Goal: Task Accomplishment & Management: Use online tool/utility

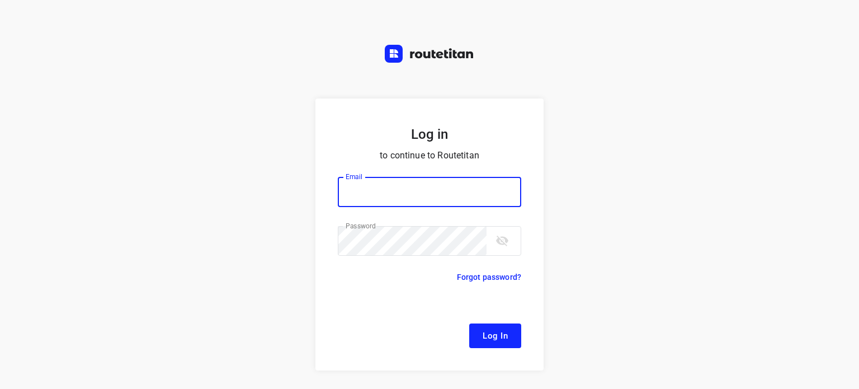
type input "[EMAIL_ADDRESS][DOMAIN_NAME]"
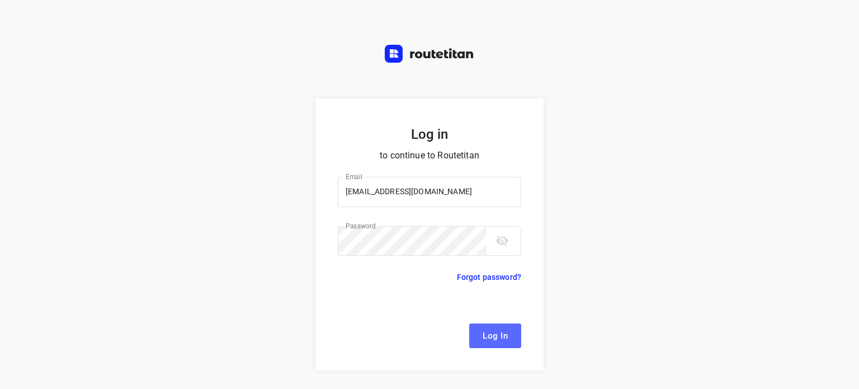
click at [502, 340] on span "Log In" at bounding box center [495, 335] width 25 height 15
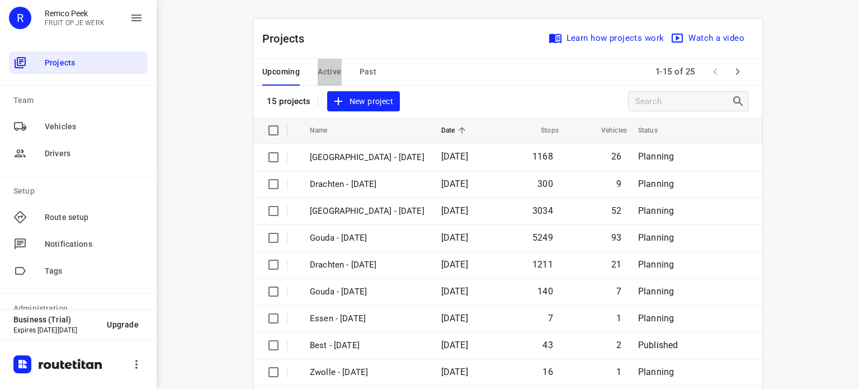
click at [331, 69] on span "Active" at bounding box center [329, 72] width 23 height 14
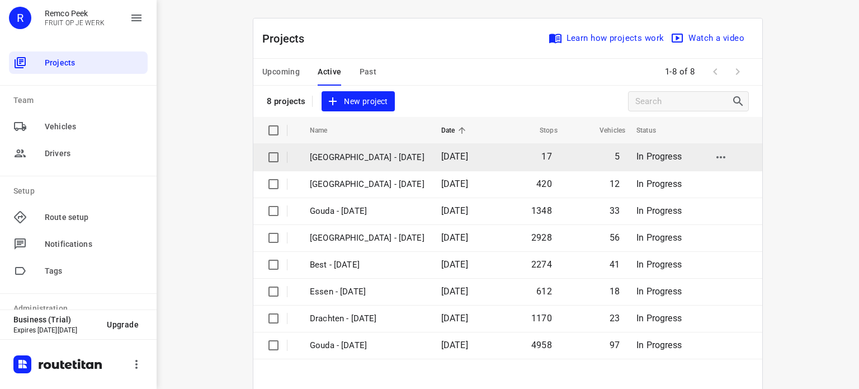
click at [329, 154] on p "[GEOGRAPHIC_DATA] - [DATE]" at bounding box center [367, 157] width 115 height 13
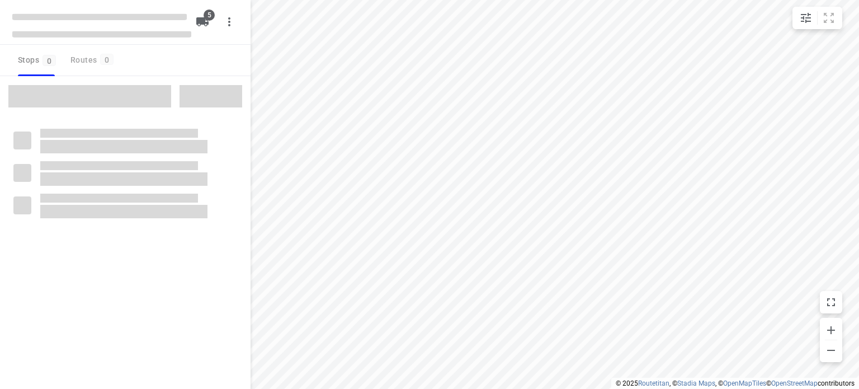
checkbox input "true"
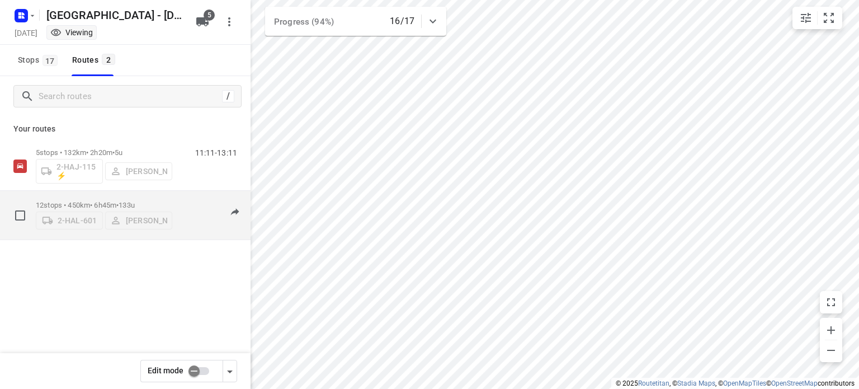
click at [87, 201] on p "12 stops • 450km • 6h45m • 133u" at bounding box center [104, 205] width 136 height 8
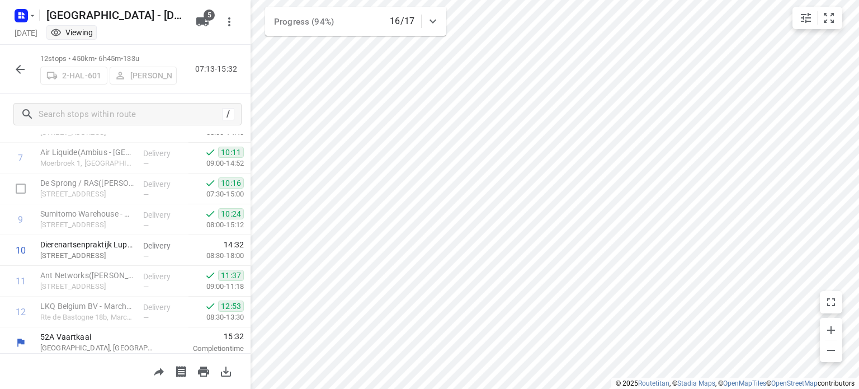
scroll to position [237, 0]
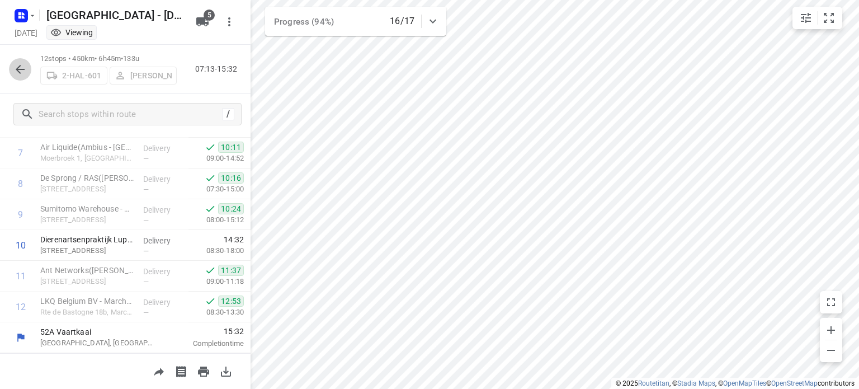
click at [15, 64] on icon "button" at bounding box center [19, 69] width 13 height 13
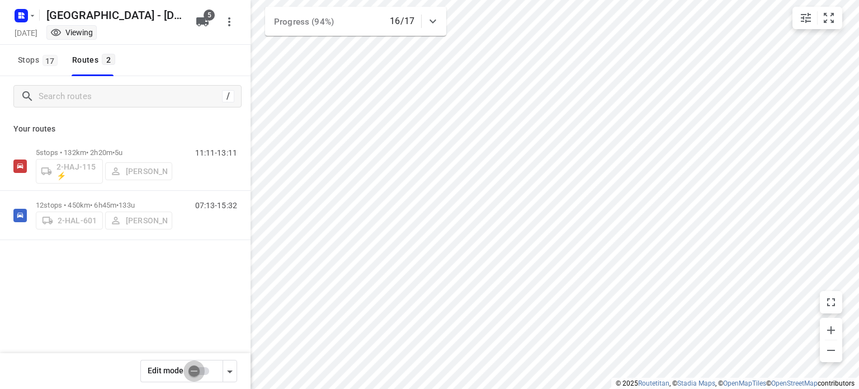
click at [192, 370] on input "checkbox" at bounding box center [194, 370] width 64 height 21
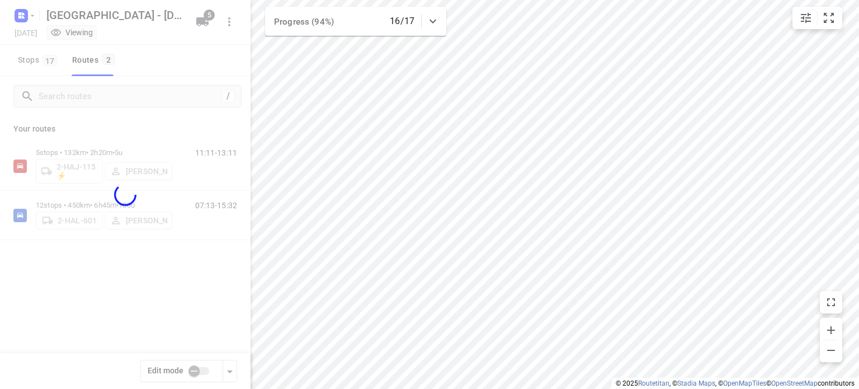
checkbox input "true"
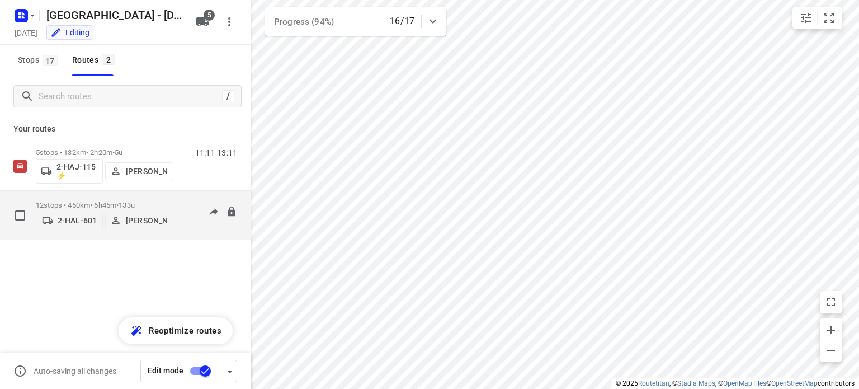
click at [83, 196] on div "12 stops • 450km • 6h45m • 133u 2-HAL-601 [PERSON_NAME]" at bounding box center [104, 215] width 136 height 40
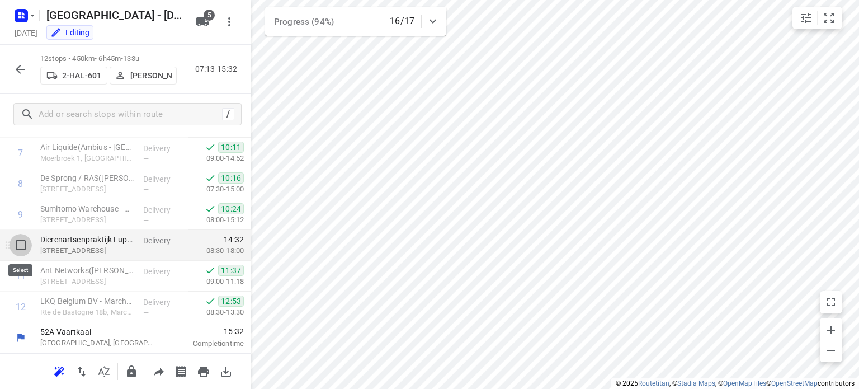
click at [24, 247] on input "checkbox" at bounding box center [21, 245] width 22 height 22
checkbox input "true"
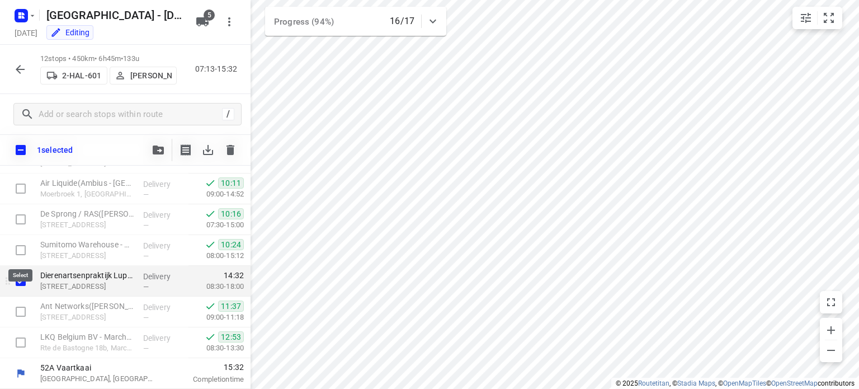
scroll to position [233, 0]
click at [156, 152] on icon "button" at bounding box center [158, 149] width 11 height 9
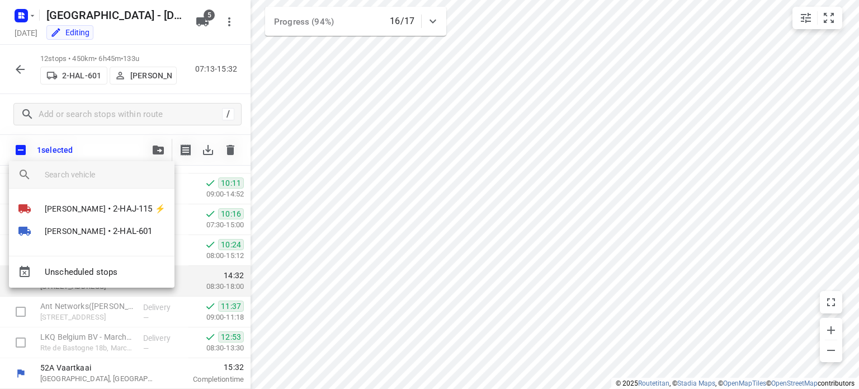
click at [139, 111] on div at bounding box center [429, 194] width 859 height 389
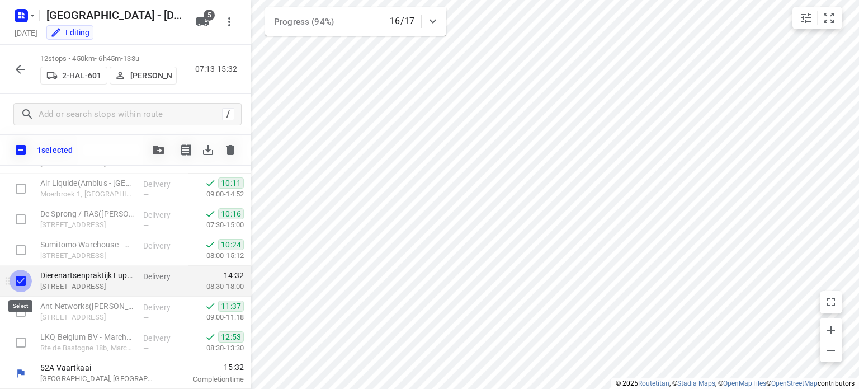
click at [20, 284] on input "checkbox" at bounding box center [21, 281] width 22 height 22
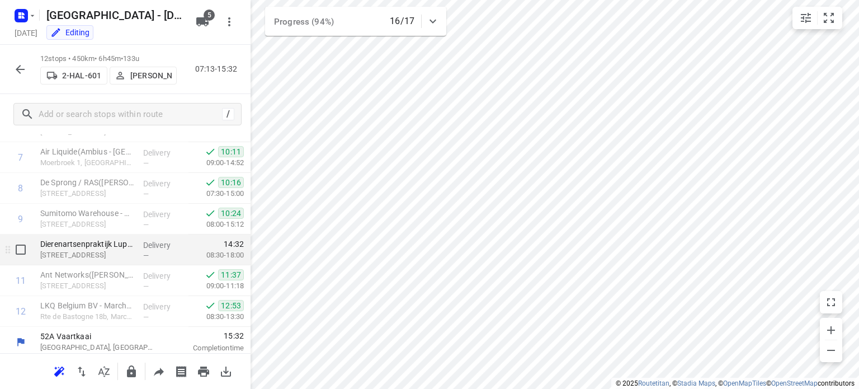
click at [210, 252] on p "08:30-18:00" at bounding box center [215, 254] width 55 height 11
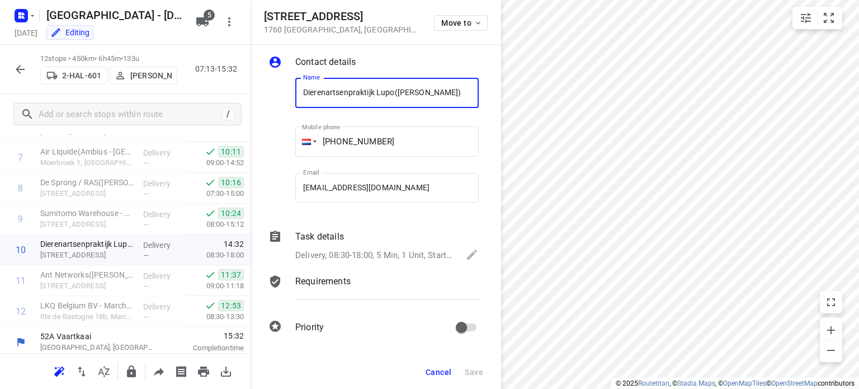
scroll to position [0, 0]
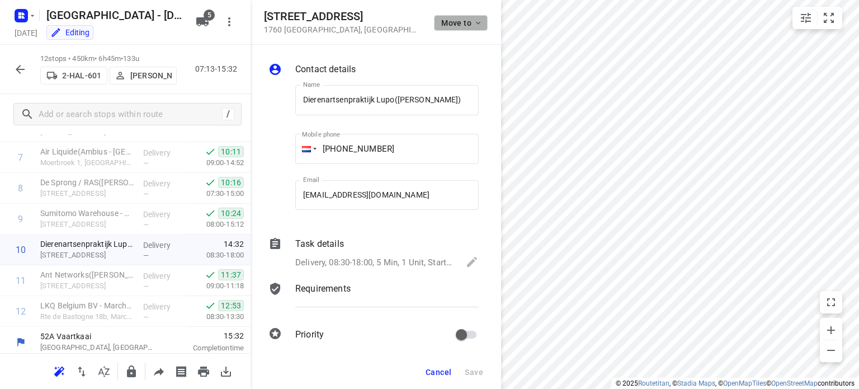
click at [477, 18] on icon "button" at bounding box center [478, 22] width 9 height 9
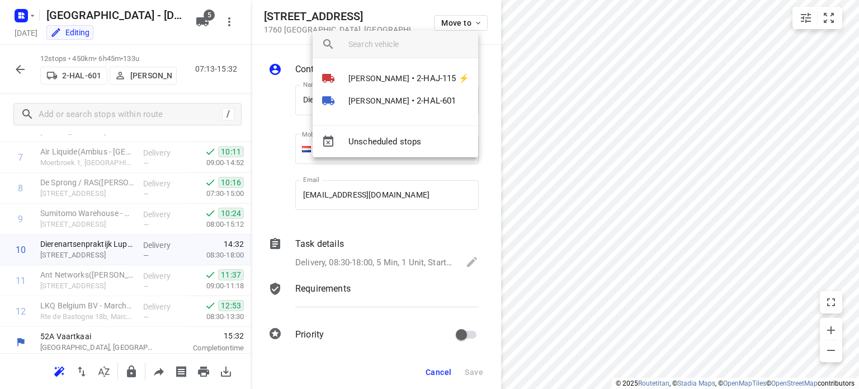
click at [400, 18] on div at bounding box center [429, 194] width 859 height 389
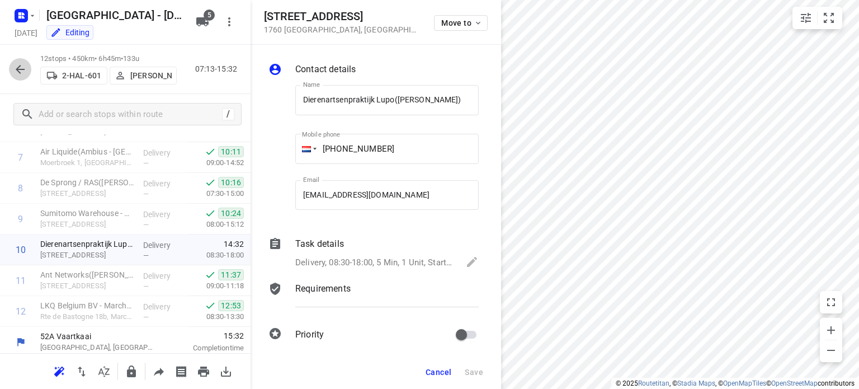
click at [18, 69] on icon "button" at bounding box center [20, 69] width 9 height 9
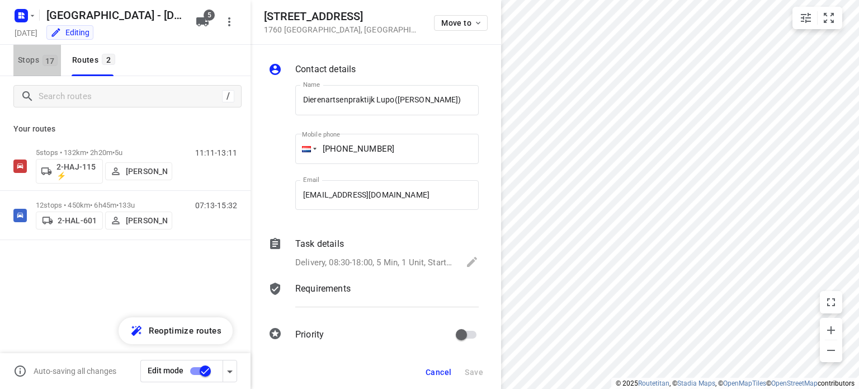
click at [18, 69] on button "Stops 17" at bounding box center [37, 60] width 48 height 31
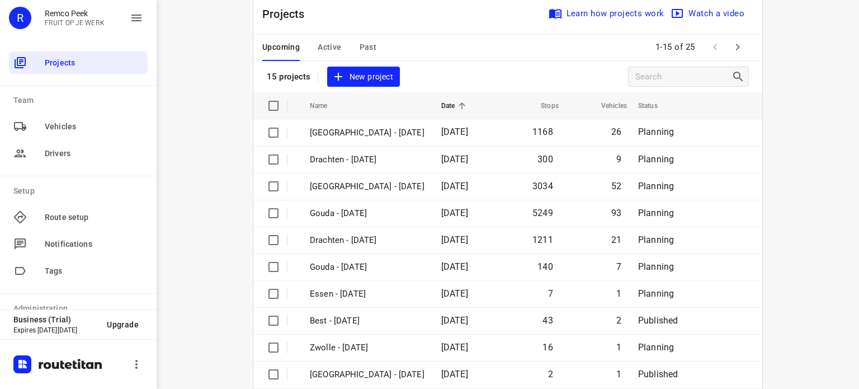
scroll to position [94, 0]
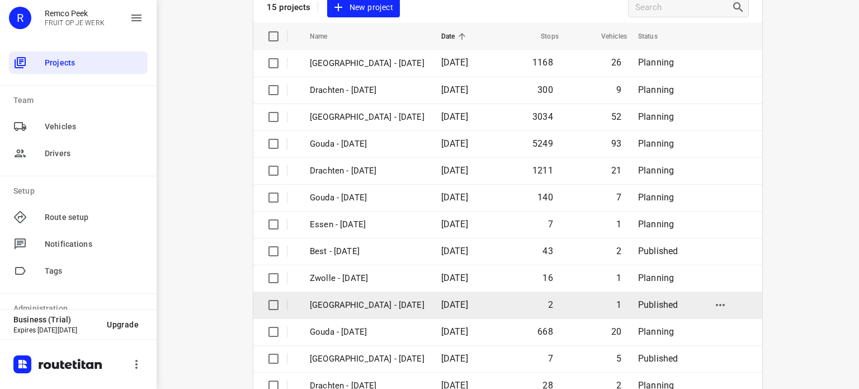
click at [328, 305] on p "[GEOGRAPHIC_DATA] - [DATE]" at bounding box center [367, 305] width 115 height 13
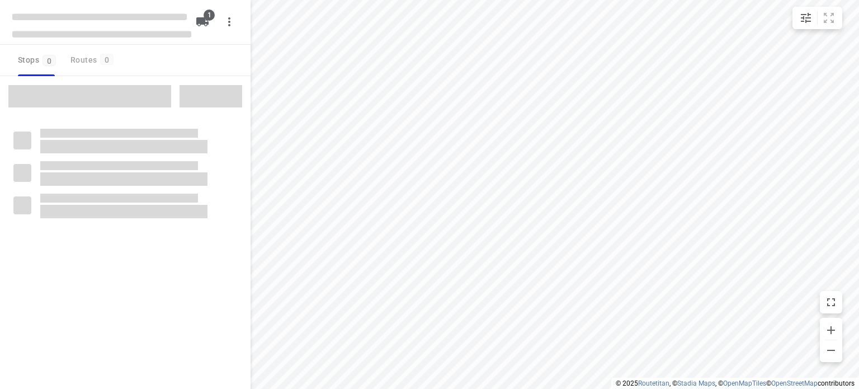
checkbox input "true"
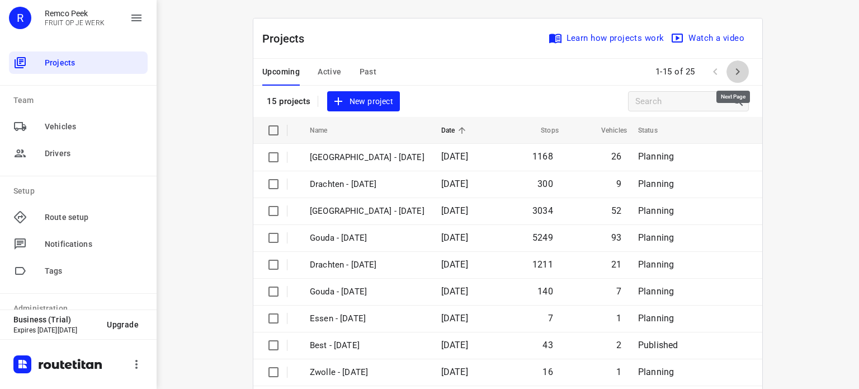
click at [736, 73] on icon "button" at bounding box center [738, 71] width 4 height 7
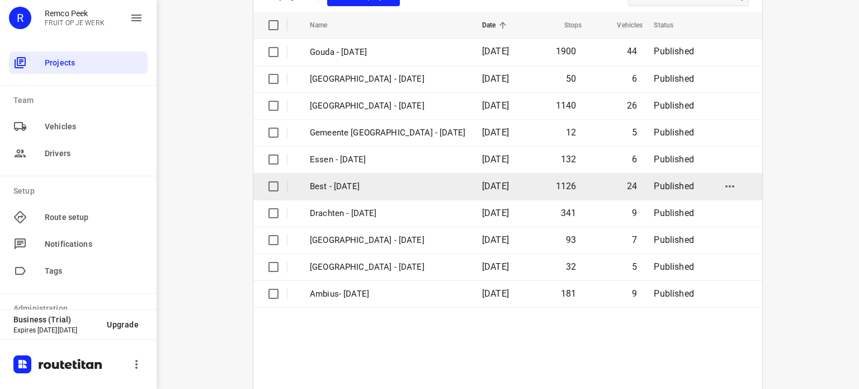
scroll to position [107, 0]
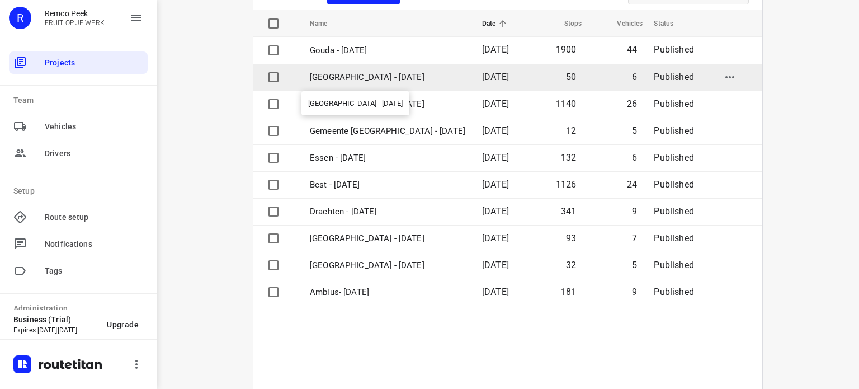
click at [348, 79] on p "[GEOGRAPHIC_DATA] - [DATE]" at bounding box center [387, 77] width 155 height 13
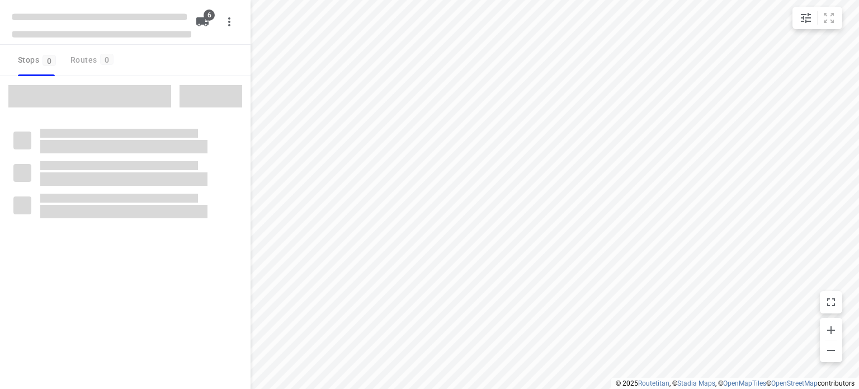
checkbox input "true"
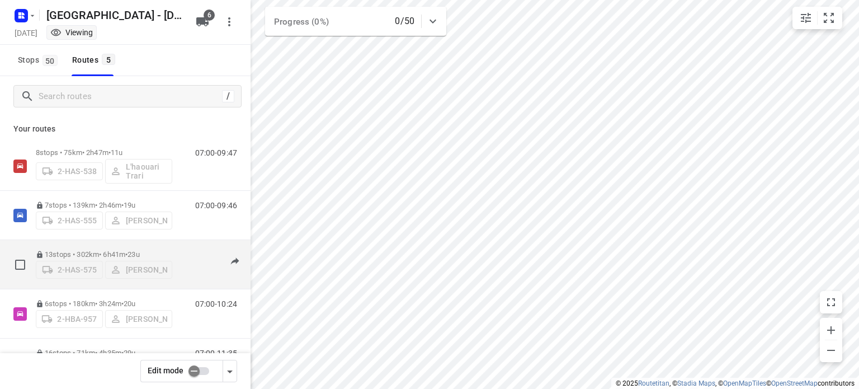
click at [105, 250] on p "13 stops • 302km • 6h41m • 23u" at bounding box center [104, 254] width 136 height 8
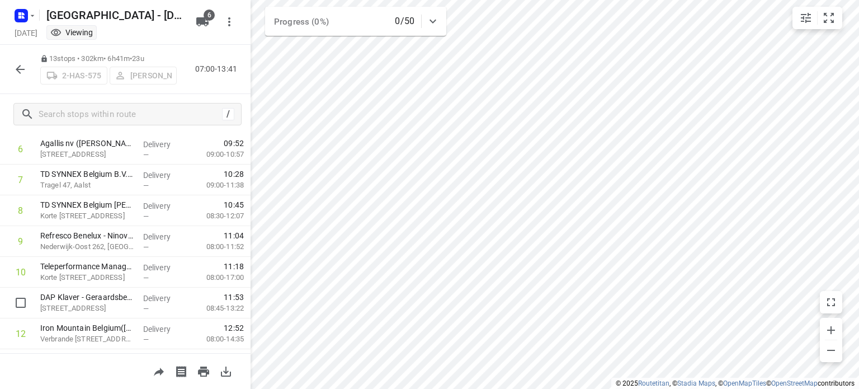
scroll to position [260, 0]
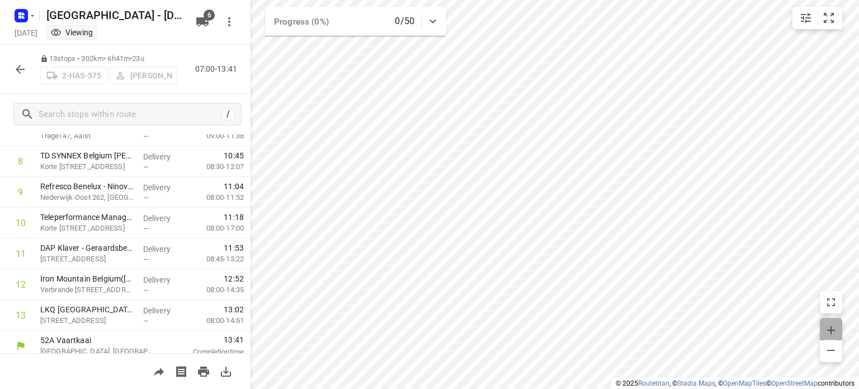
click at [826, 330] on icon "button" at bounding box center [830, 329] width 13 height 13
click at [828, 331] on icon "button" at bounding box center [830, 329] width 13 height 13
click at [832, 328] on icon "button" at bounding box center [830, 329] width 13 height 13
click at [827, 329] on icon "button" at bounding box center [831, 330] width 8 height 8
click at [695, 388] on html "i © 2025 Routetitan , © Stadia Maps , © OpenMapTiles © OpenStreetMap contributo…" at bounding box center [429, 194] width 859 height 389
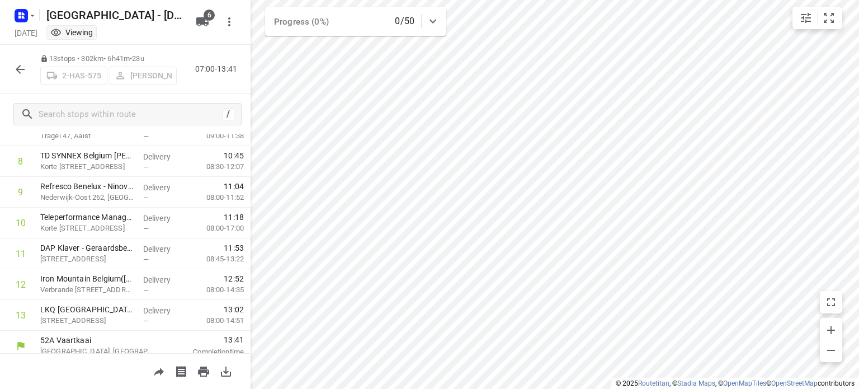
click at [578, 388] on html "i © 2025 Routetitan , © Stadia Maps , © OpenMapTiles © OpenStreetMap contributo…" at bounding box center [429, 194] width 859 height 389
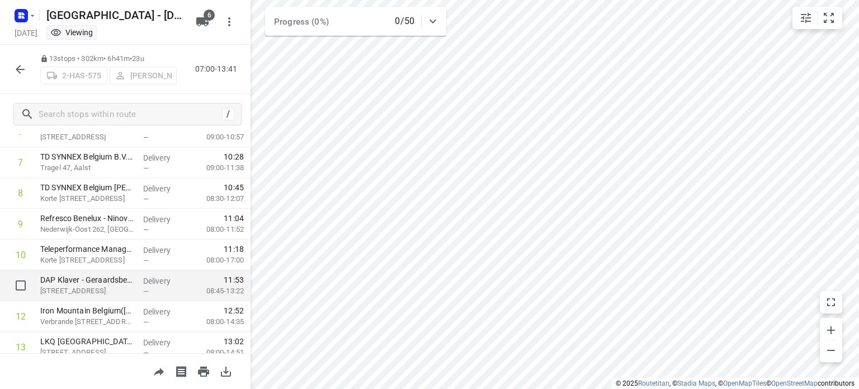
scroll to position [226, 0]
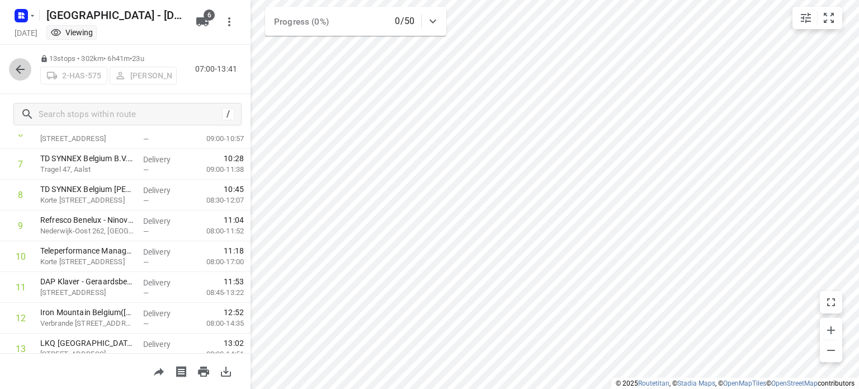
click at [22, 73] on icon "button" at bounding box center [19, 69] width 13 height 13
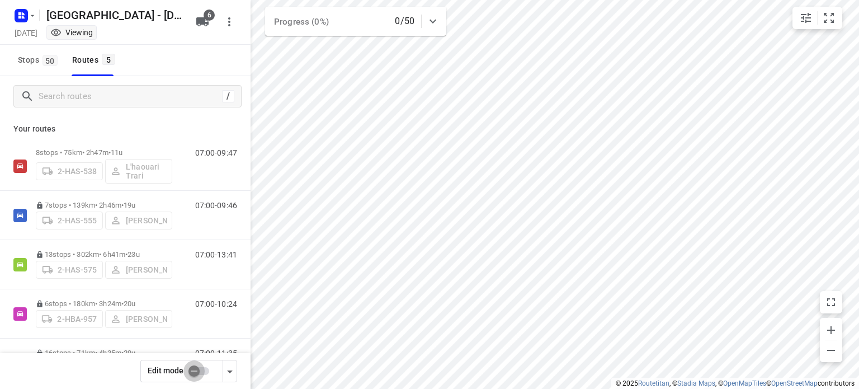
click at [194, 373] on input "checkbox" at bounding box center [194, 370] width 64 height 21
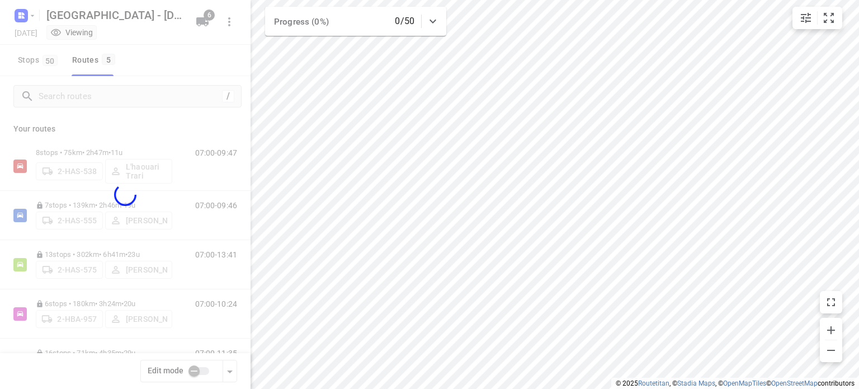
checkbox input "true"
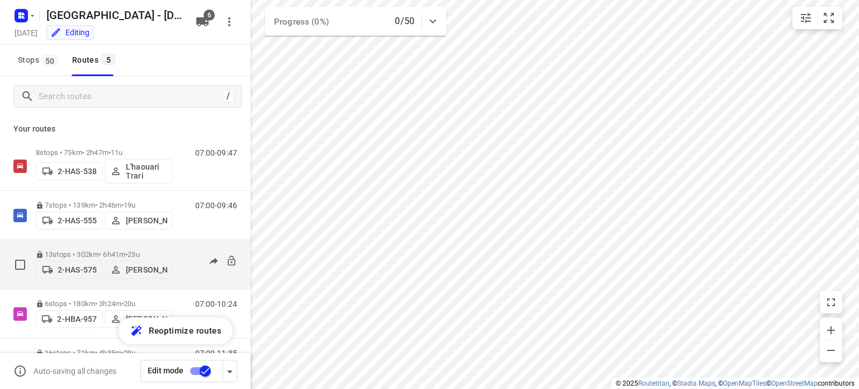
click at [91, 251] on p "13 stops • 302km • 6h41m • 23u" at bounding box center [104, 254] width 136 height 8
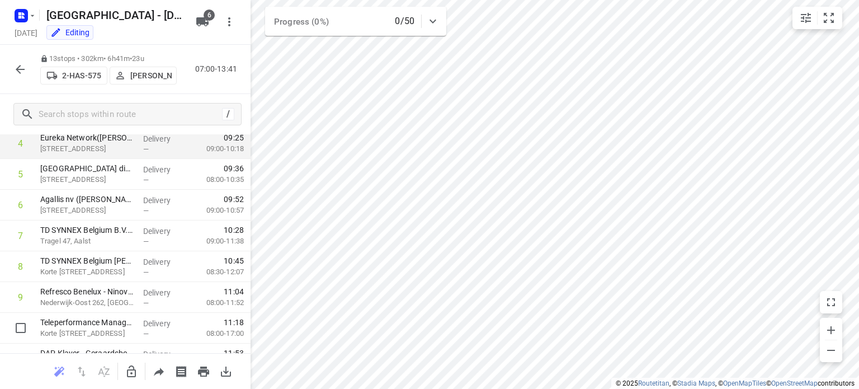
scroll to position [177, 0]
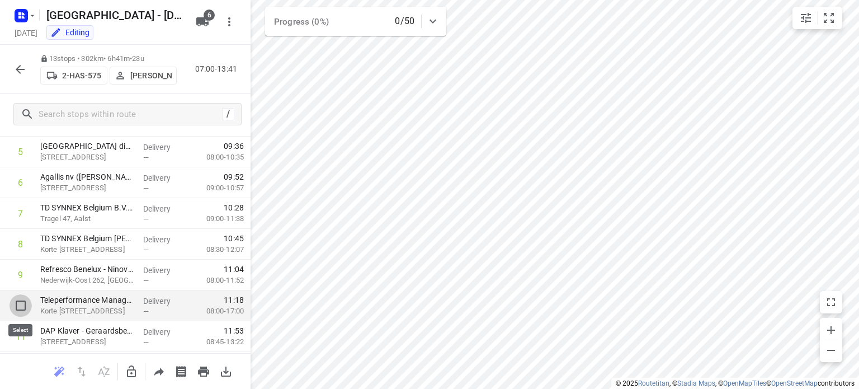
click at [23, 306] on input "checkbox" at bounding box center [21, 305] width 22 height 22
checkbox input "true"
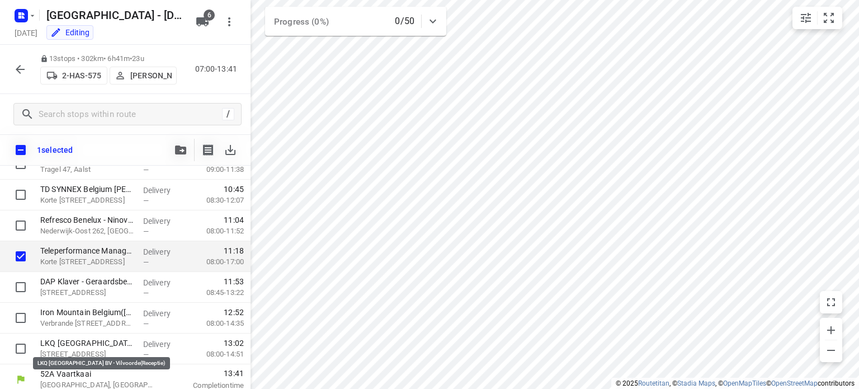
scroll to position [257, 0]
click at [111, 144] on div "1 selected" at bounding box center [125, 149] width 251 height 31
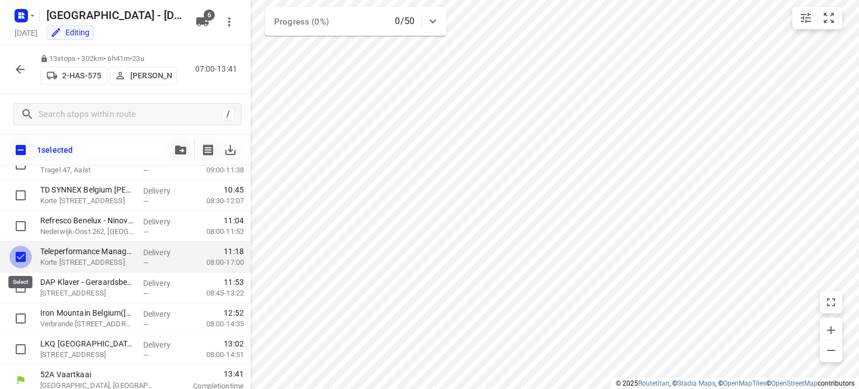
click at [22, 257] on input "checkbox" at bounding box center [21, 257] width 22 height 22
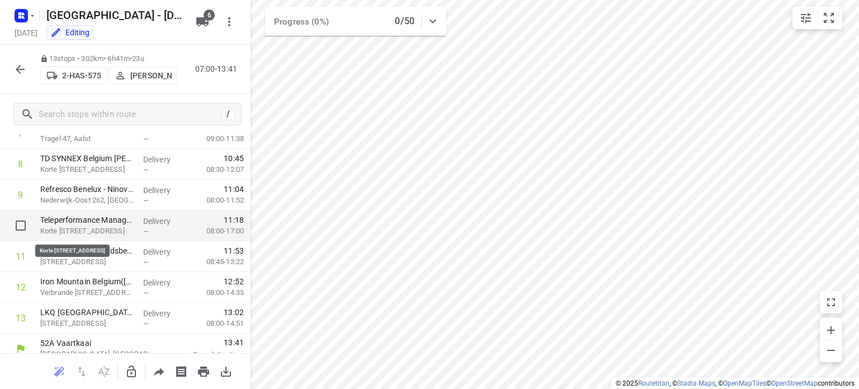
click at [90, 230] on p "Korte [STREET_ADDRESS]" at bounding box center [87, 230] width 94 height 11
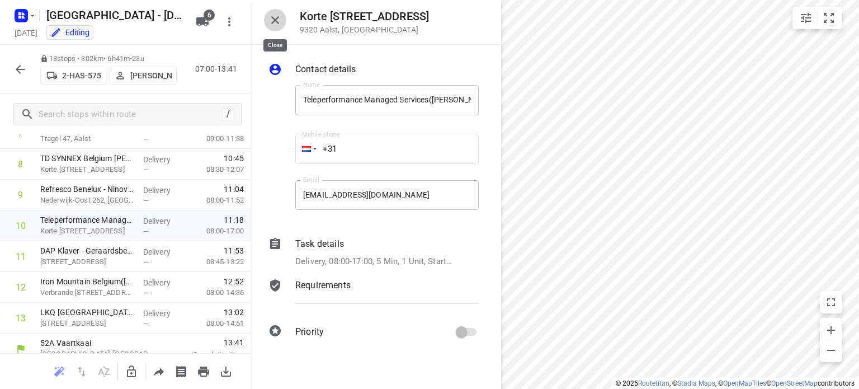
click at [277, 17] on icon "button" at bounding box center [274, 19] width 13 height 13
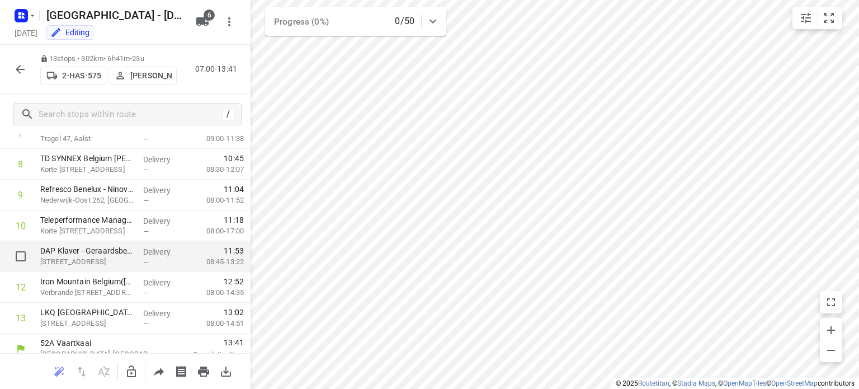
drag, startPoint x: 97, startPoint y: 261, endPoint x: 103, endPoint y: 268, distance: 9.5
click at [103, 268] on div "DAP Klaver - Geraardsbergen([PERSON_NAME]) [STREET_ADDRESS]" at bounding box center [87, 256] width 103 height 31
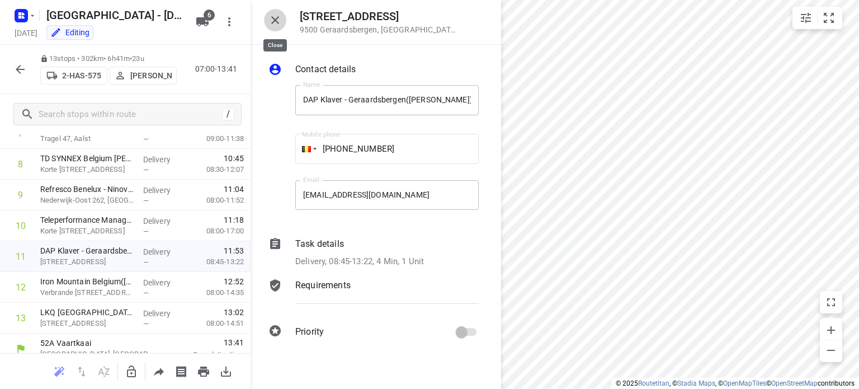
click at [274, 17] on icon "button" at bounding box center [274, 19] width 13 height 13
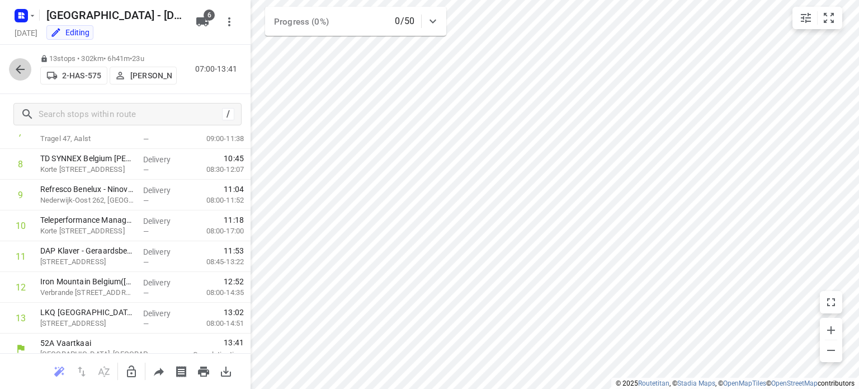
click at [20, 73] on icon "button" at bounding box center [19, 69] width 13 height 13
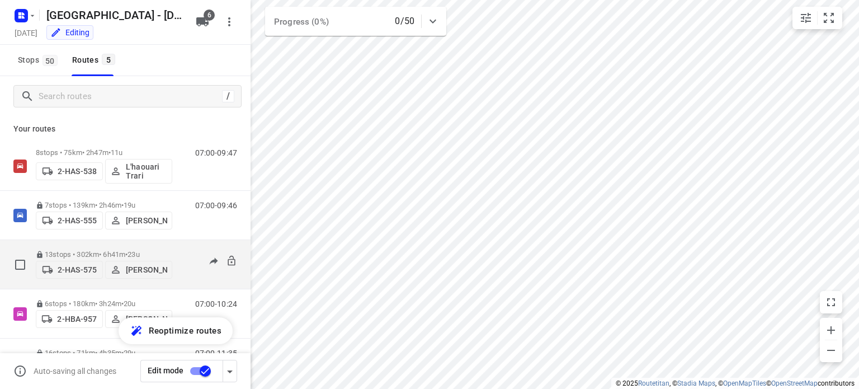
click at [70, 250] on p "13 stops • 302km • 6h41m • 23u" at bounding box center [104, 254] width 136 height 8
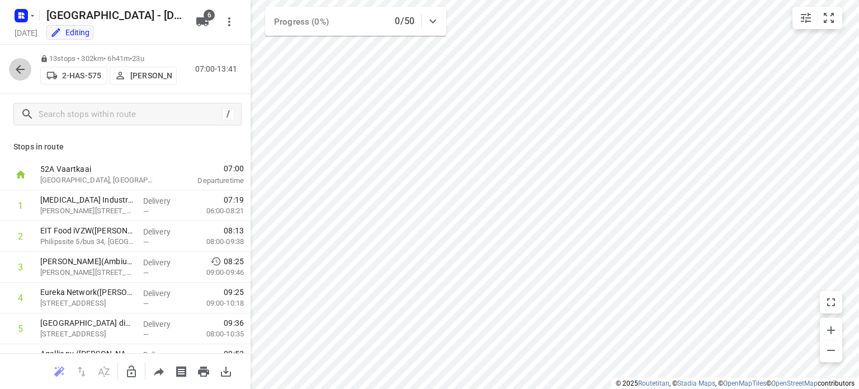
click at [22, 65] on icon "button" at bounding box center [19, 69] width 13 height 13
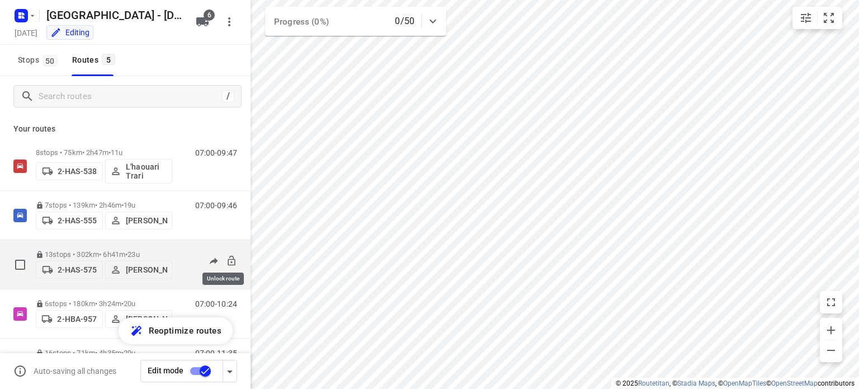
click at [228, 257] on icon at bounding box center [231, 260] width 7 height 10
click at [67, 250] on p "13 stops • 302km • 6h41m • 23u" at bounding box center [104, 254] width 136 height 8
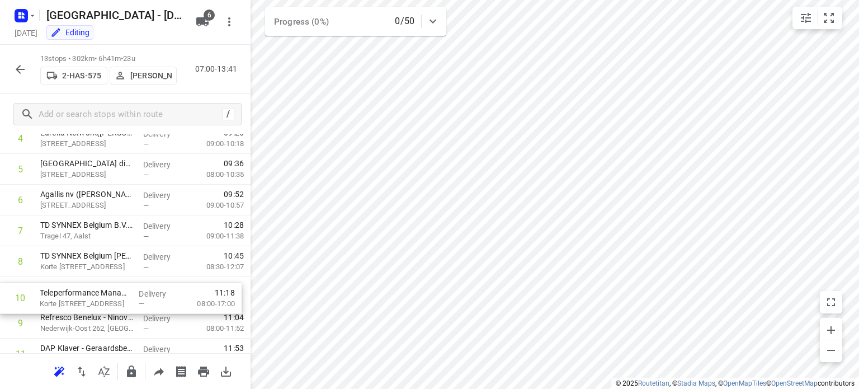
scroll to position [160, 0]
drag, startPoint x: 87, startPoint y: 333, endPoint x: 85, endPoint y: 293, distance: 40.9
click at [85, 293] on div "1 [MEDICAL_DATA] Industries([STREET_ADDRESS][PERSON_NAME], Hemiksem Delivery — …" at bounding box center [125, 230] width 251 height 400
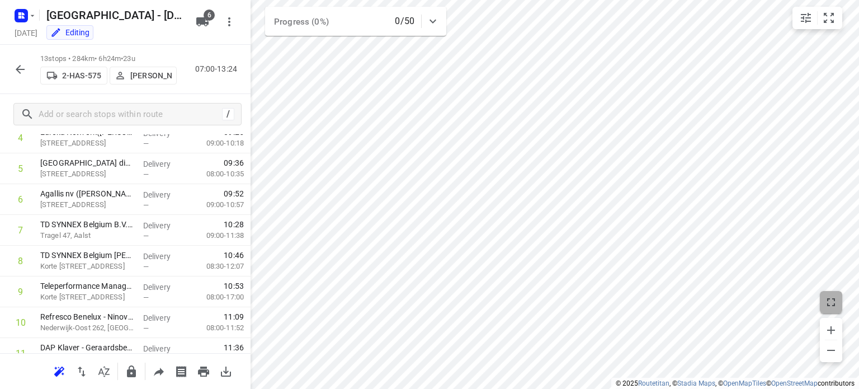
click at [826, 296] on icon "button" at bounding box center [830, 301] width 13 height 13
click at [827, 15] on icon "small contained button group" at bounding box center [829, 18] width 10 height 10
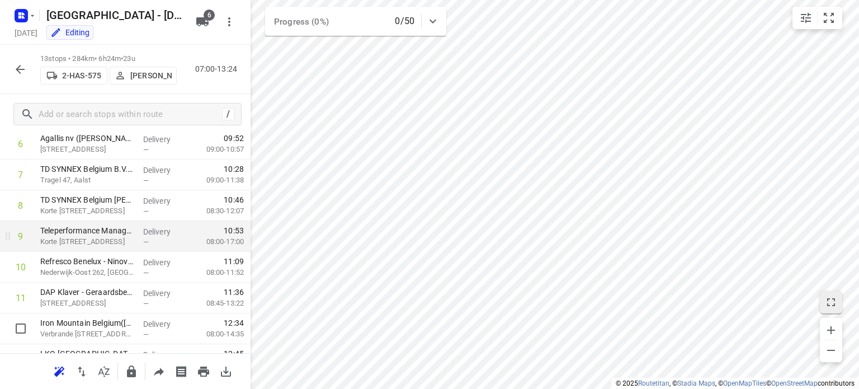
scroll to position [210, 0]
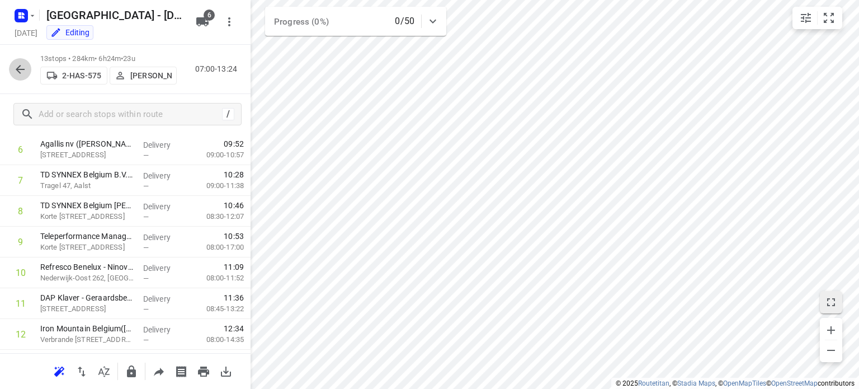
click at [21, 69] on icon "button" at bounding box center [20, 69] width 9 height 9
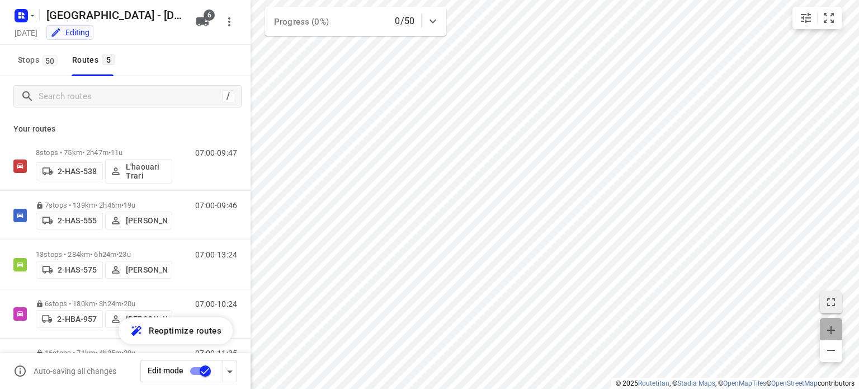
click at [832, 324] on icon "button" at bounding box center [830, 329] width 13 height 13
click at [835, 322] on span "button" at bounding box center [831, 329] width 22 height 16
click at [832, 333] on icon "button" at bounding box center [830, 329] width 13 height 13
click at [835, 327] on icon "button" at bounding box center [830, 329] width 13 height 13
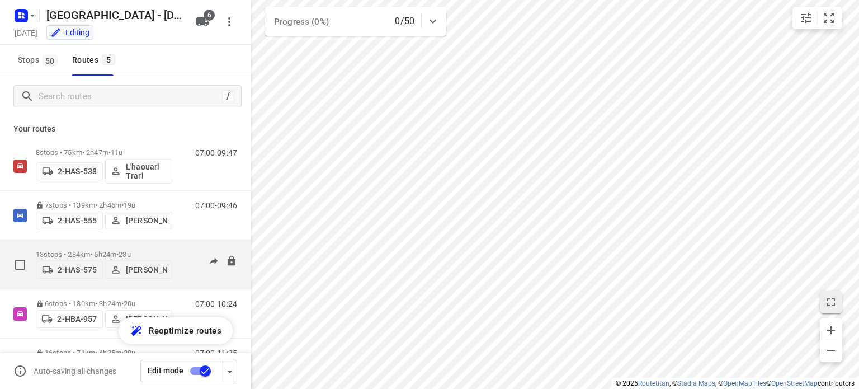
click at [87, 250] on p "13 stops • 284km • 6h24m • 23u" at bounding box center [104, 254] width 136 height 8
